Goal: Task Accomplishment & Management: Use online tool/utility

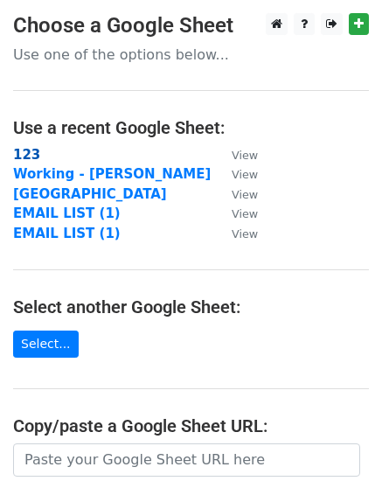
click at [25, 157] on strong "123" at bounding box center [26, 155] width 27 height 16
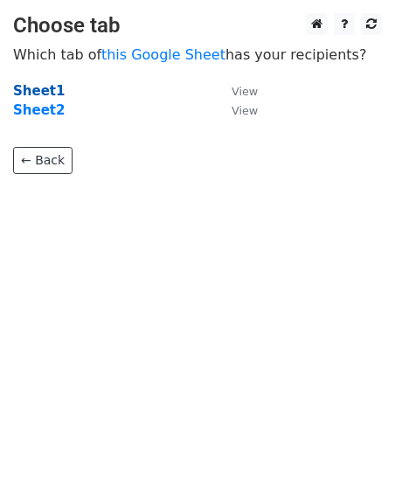
click at [40, 91] on strong "Sheet1" at bounding box center [39, 91] width 52 height 16
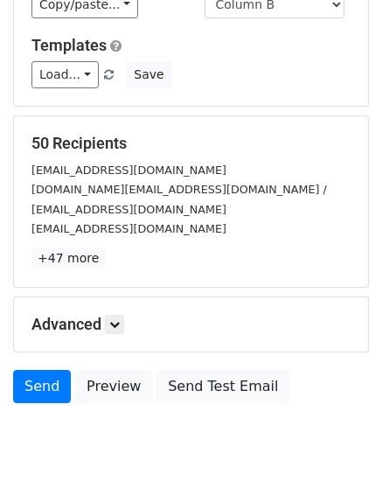
scroll to position [198, 0]
